Goal: Task Accomplishment & Management: Manage account settings

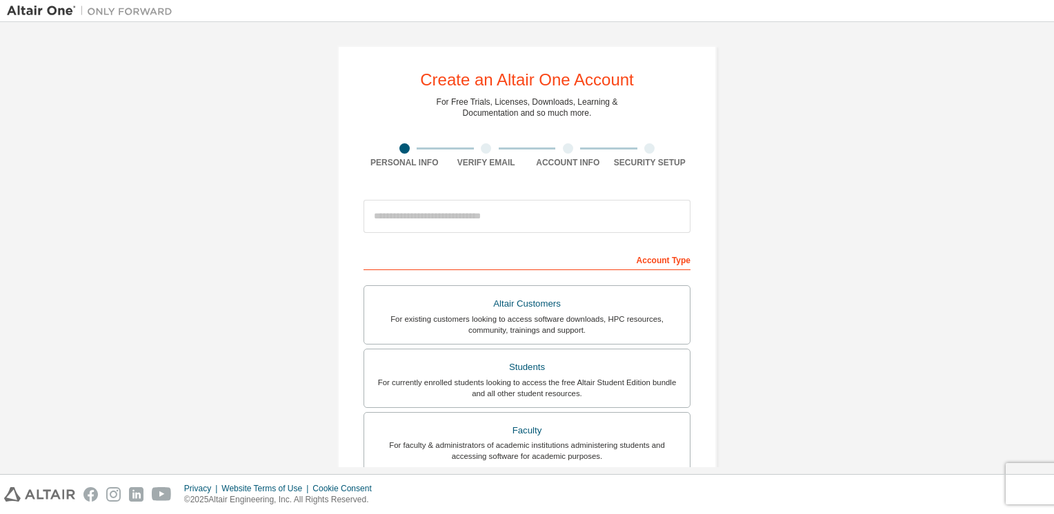
scroll to position [207, 0]
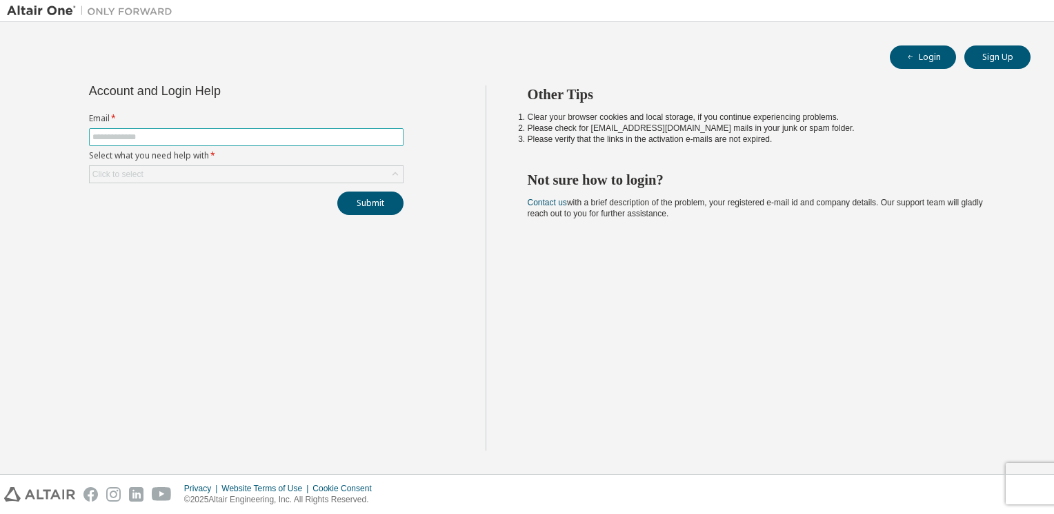
click at [311, 140] on input "text" at bounding box center [246, 137] width 308 height 11
type input "**********"
click at [351, 206] on button "Submit" at bounding box center [370, 203] width 66 height 23
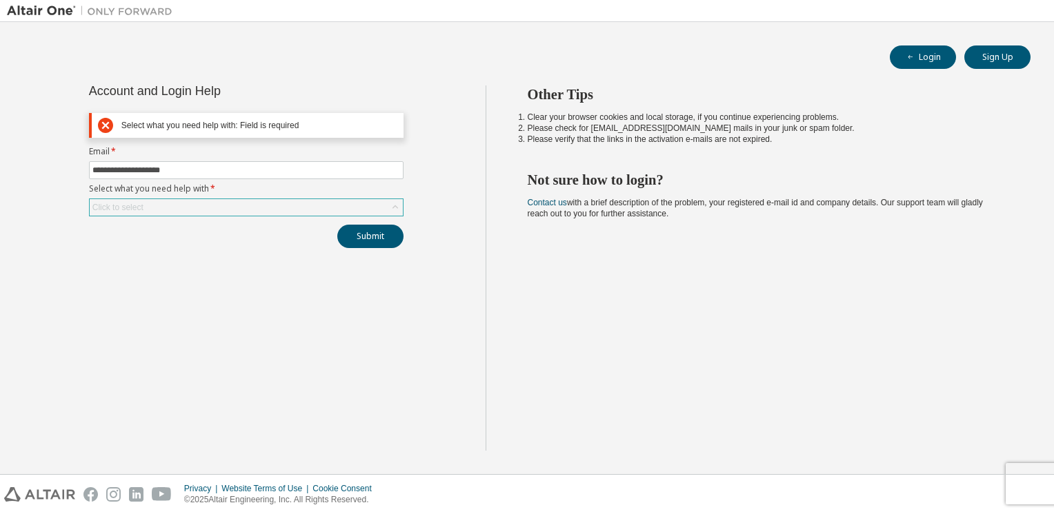
drag, startPoint x: 134, startPoint y: 216, endPoint x: 135, endPoint y: 206, distance: 10.4
click at [134, 213] on div "**********" at bounding box center [246, 167] width 331 height 163
click at [135, 206] on div "Click to select" at bounding box center [117, 207] width 51 height 11
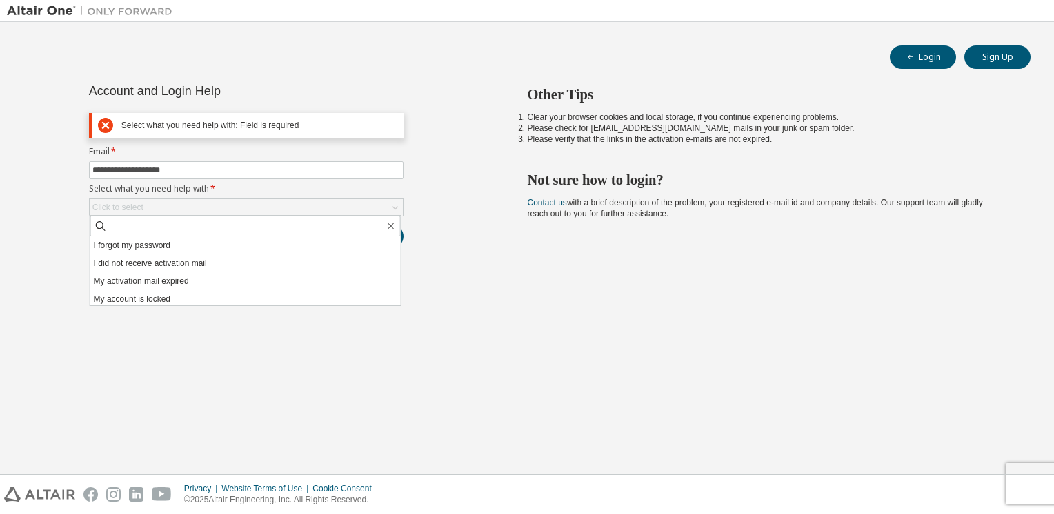
click at [135, 251] on li "I forgot my password" at bounding box center [245, 246] width 310 height 18
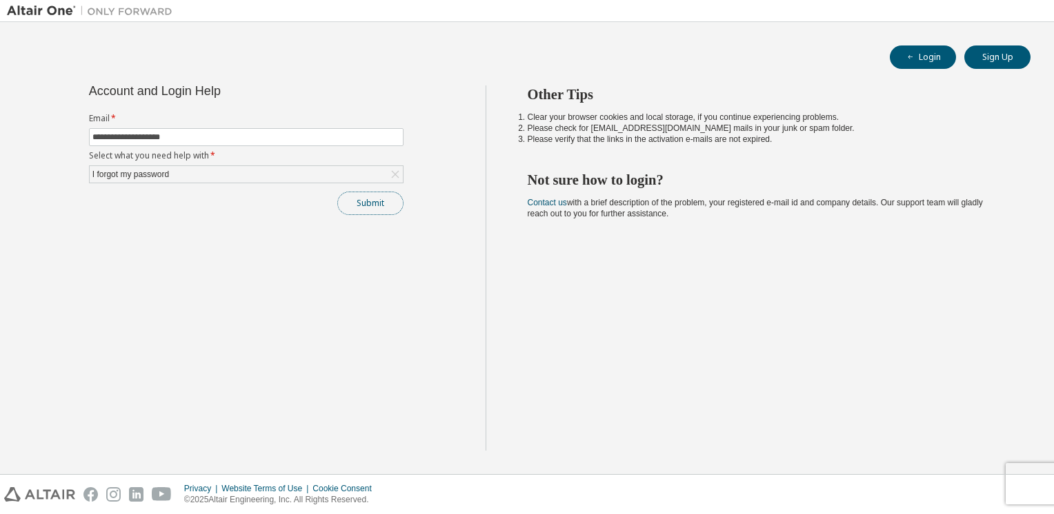
click at [354, 206] on button "Submit" at bounding box center [370, 203] width 66 height 23
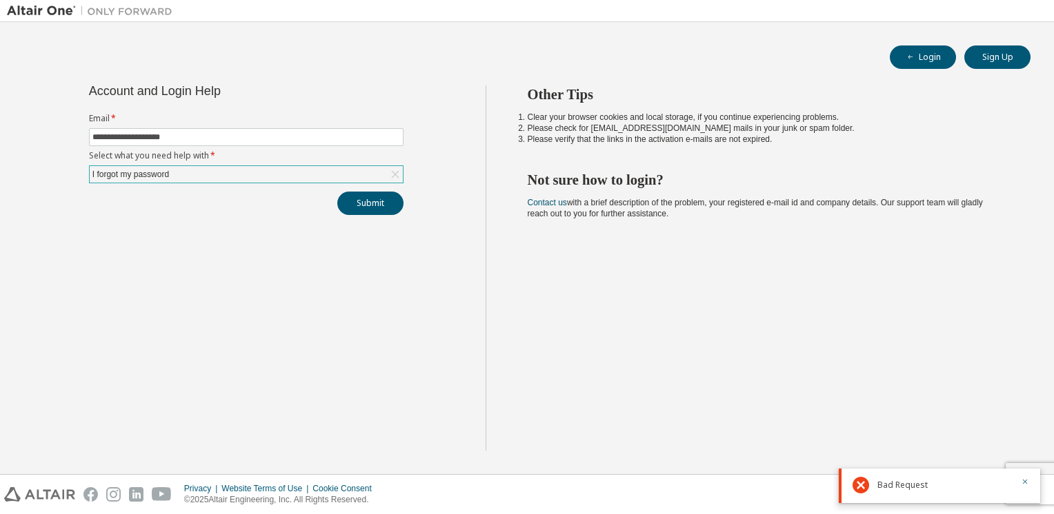
click at [295, 174] on div "I forgot my password" at bounding box center [246, 174] width 313 height 17
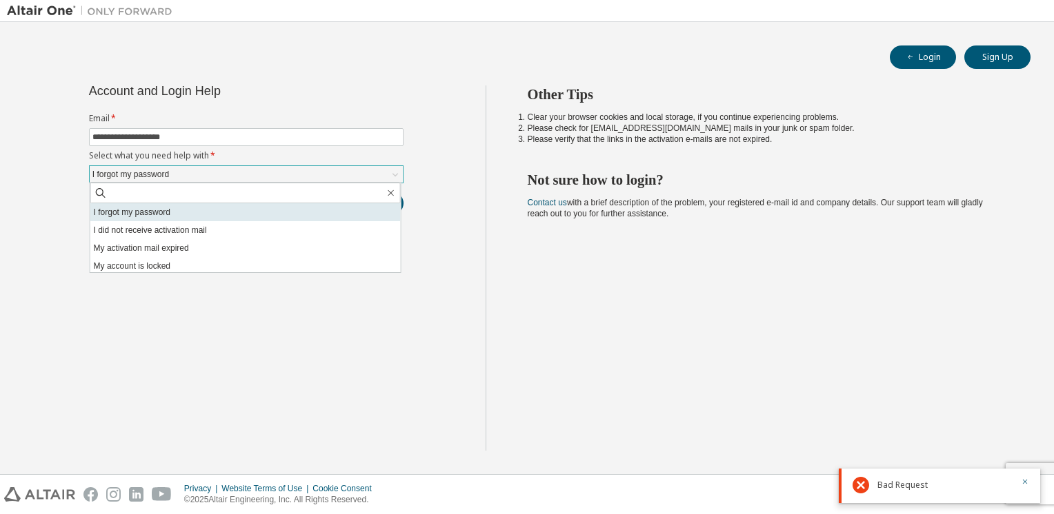
click at [226, 204] on li "I forgot my password" at bounding box center [245, 212] width 310 height 18
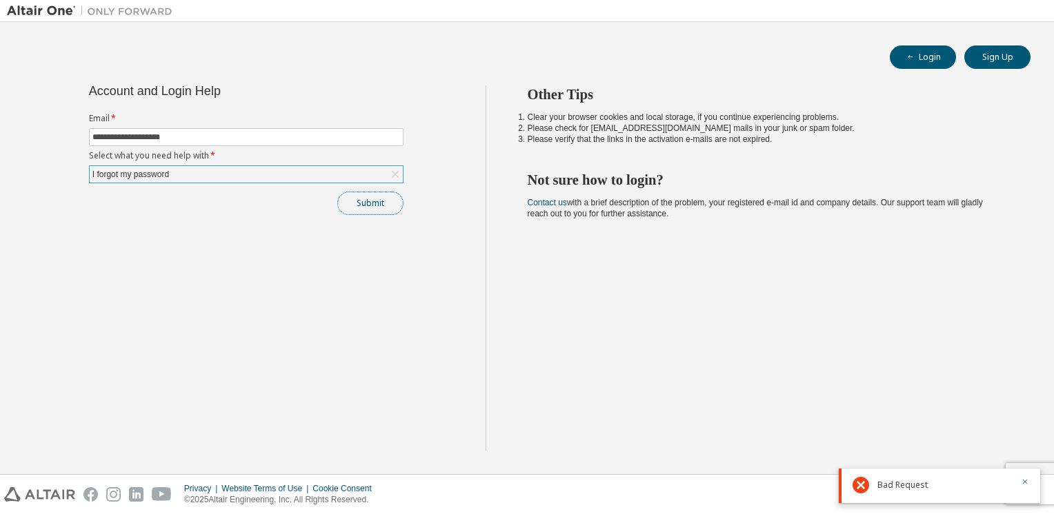
click at [370, 203] on button "Submit" at bounding box center [370, 203] width 66 height 23
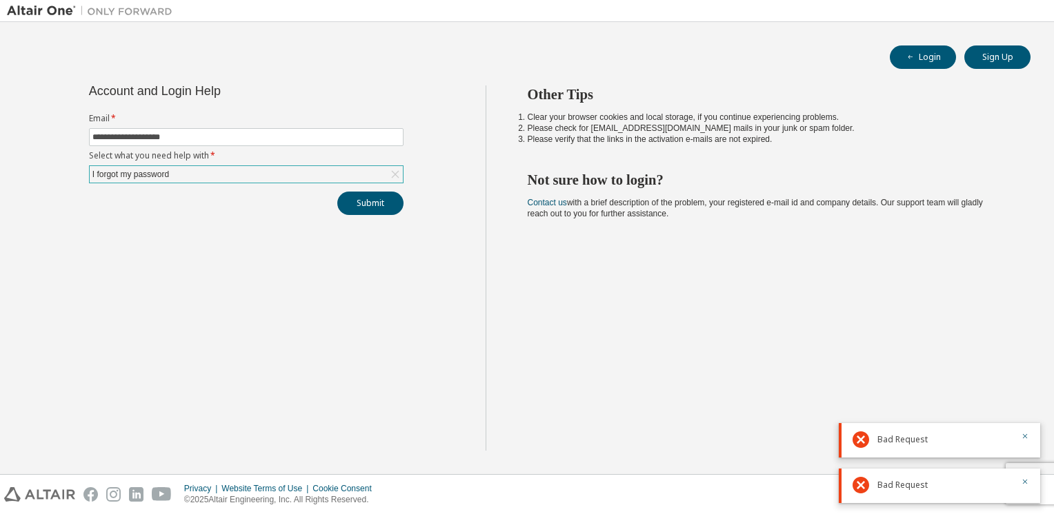
click at [1031, 435] on div "Bad Request" at bounding box center [939, 440] width 201 height 34
click at [1026, 434] on icon "button" at bounding box center [1025, 436] width 5 height 5
click at [1026, 481] on icon "button" at bounding box center [1025, 482] width 5 height 5
